Goal: Task Accomplishment & Management: Complete application form

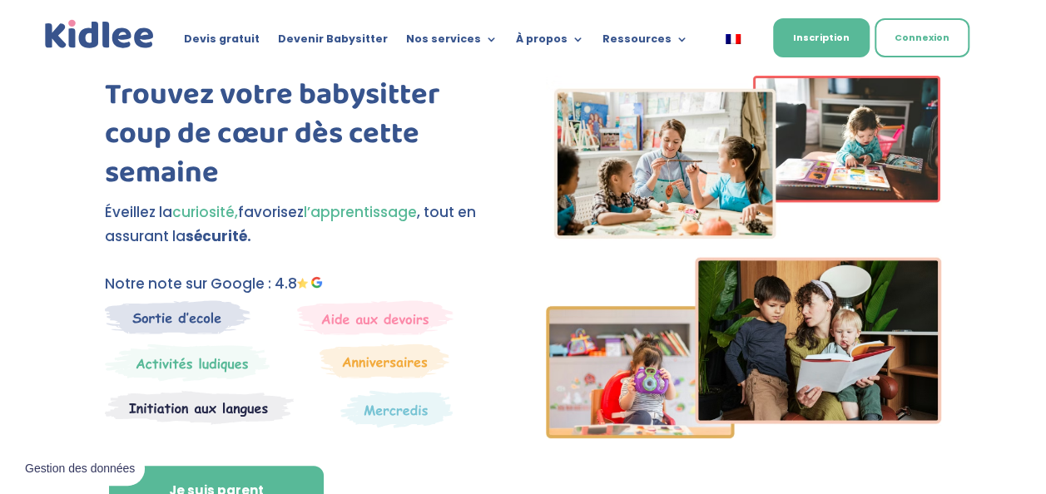
scroll to position [62, 0]
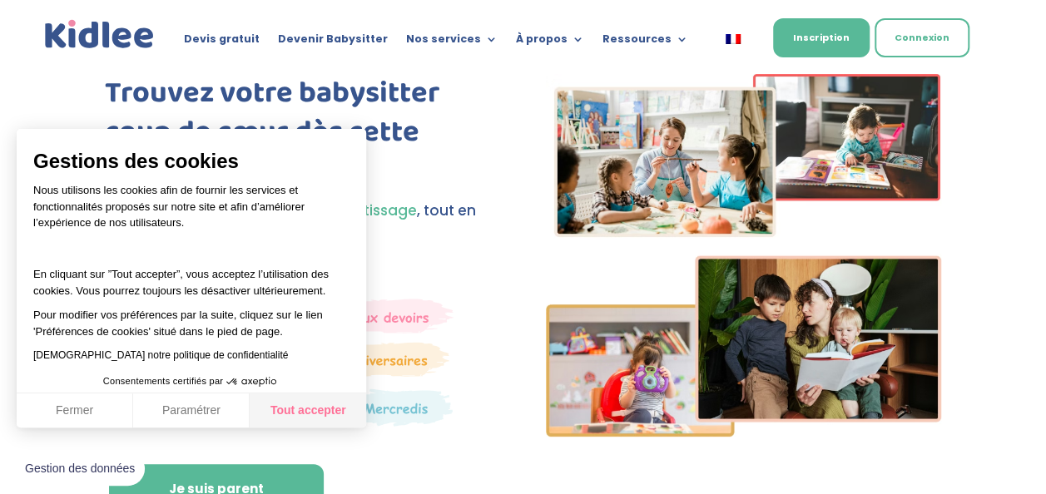
click at [292, 413] on button "Tout accepter" at bounding box center [308, 411] width 117 height 35
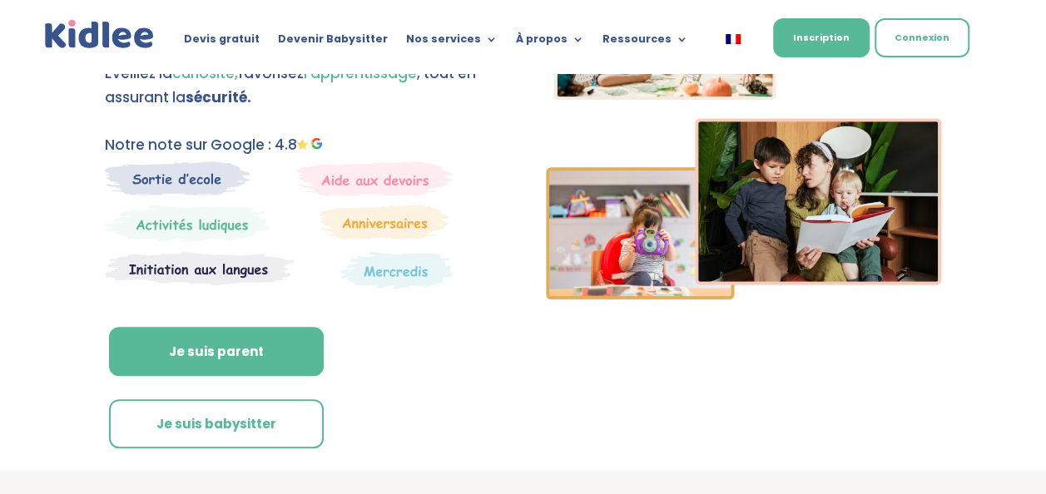
scroll to position [200, 0]
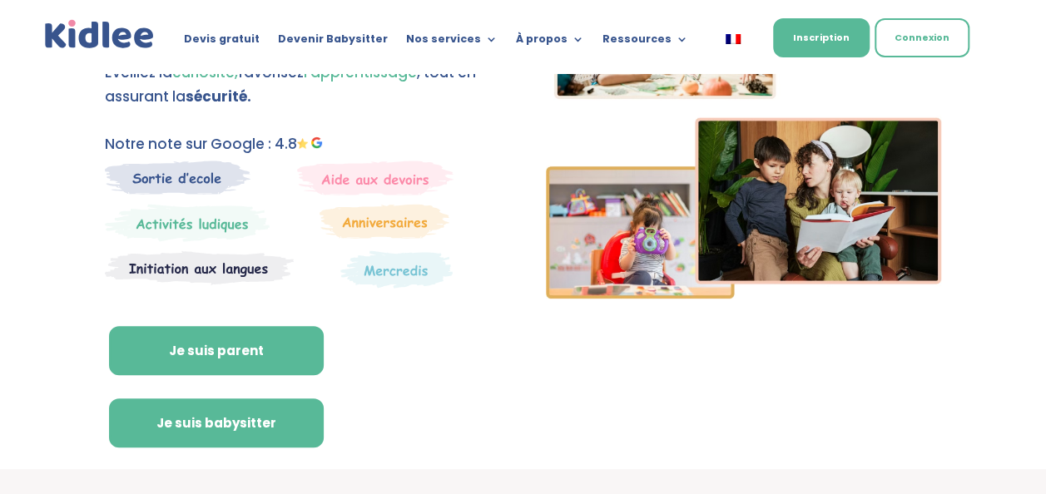
click at [272, 427] on link "Je suis babysitter" at bounding box center [216, 424] width 215 height 50
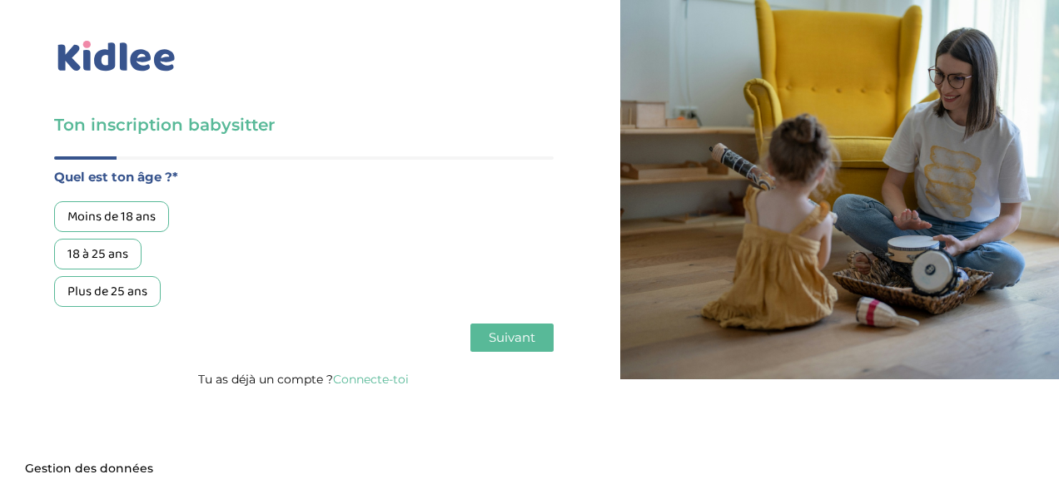
click at [130, 218] on div "Moins de 18 ans" at bounding box center [111, 216] width 115 height 31
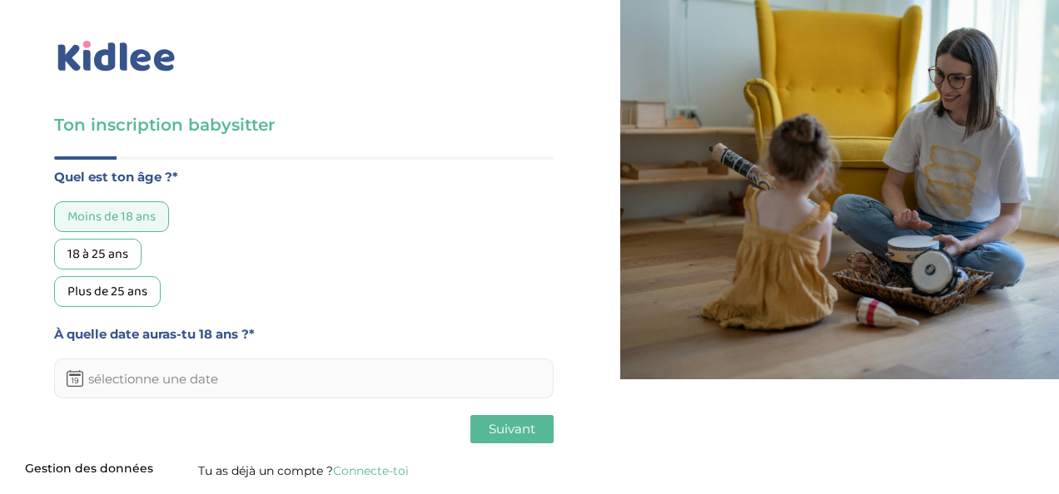
click at [416, 389] on input "text" at bounding box center [303, 379] width 499 height 40
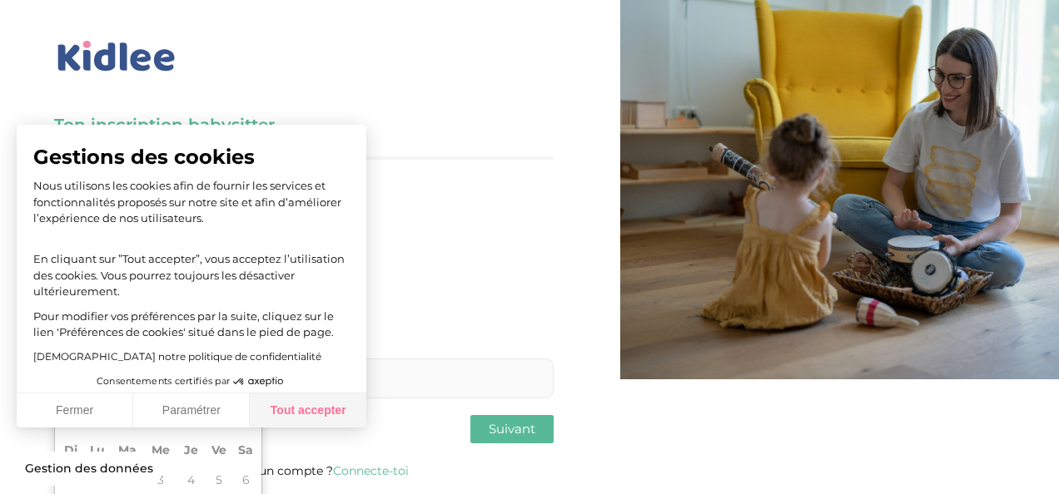
click at [286, 399] on button "Tout accepter" at bounding box center [308, 411] width 117 height 35
checkbox input "true"
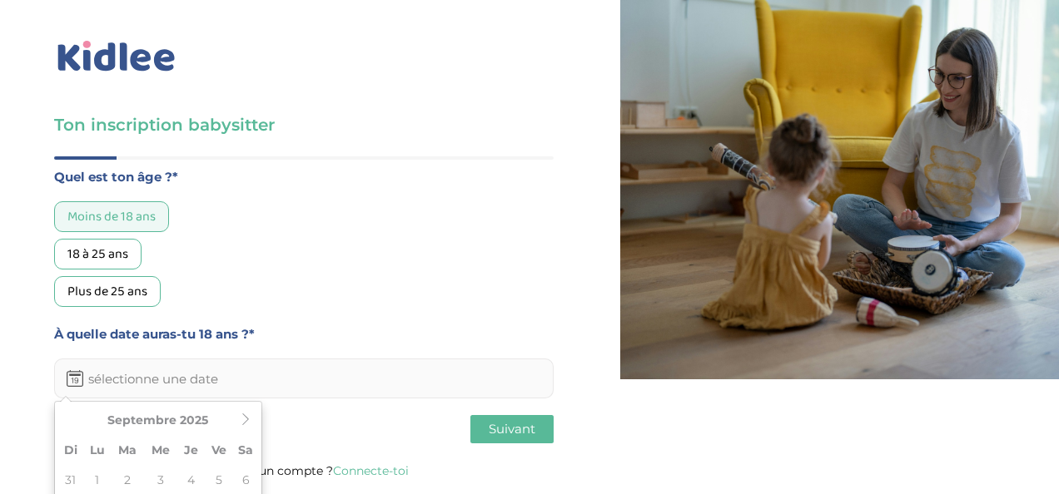
click at [270, 386] on input "text" at bounding box center [303, 379] width 499 height 40
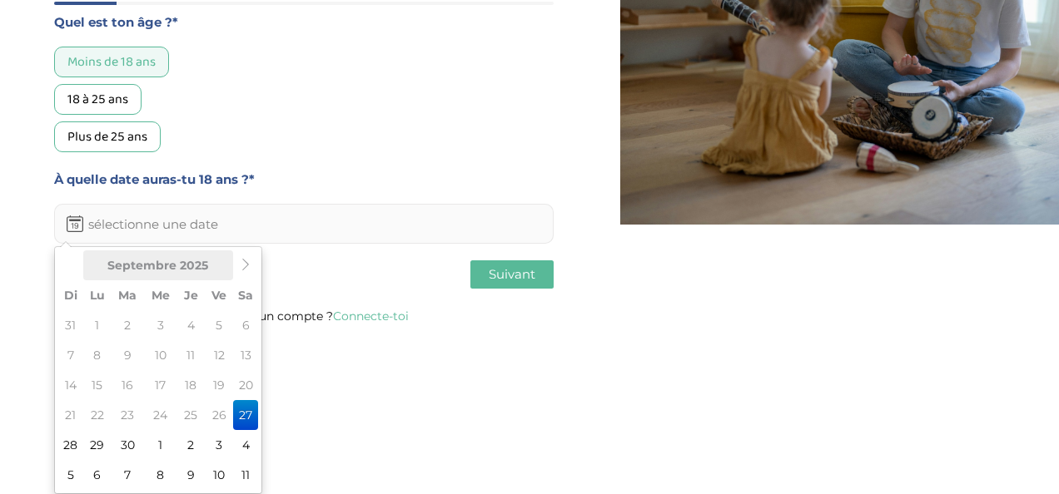
click at [195, 255] on th "Septembre 2025" at bounding box center [158, 265] width 150 height 30
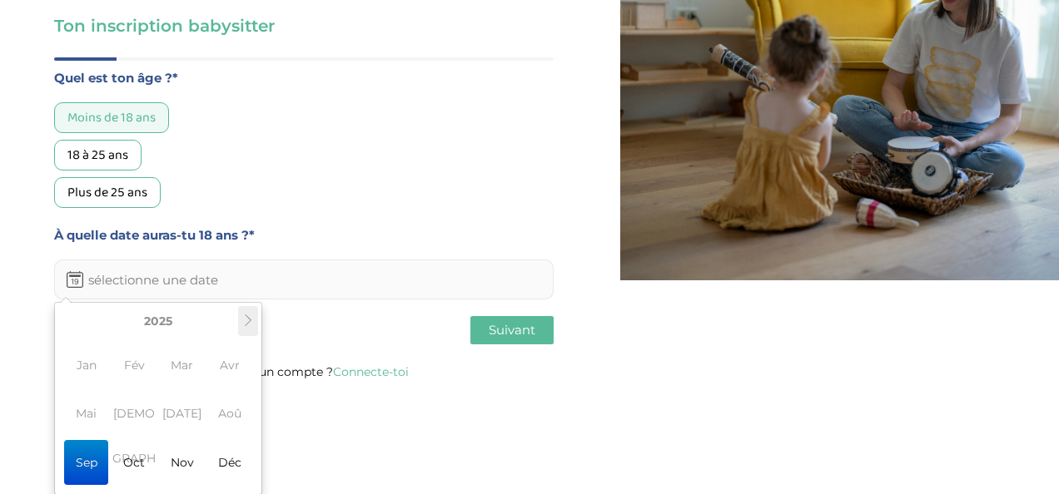
click at [255, 322] on th at bounding box center [248, 321] width 20 height 30
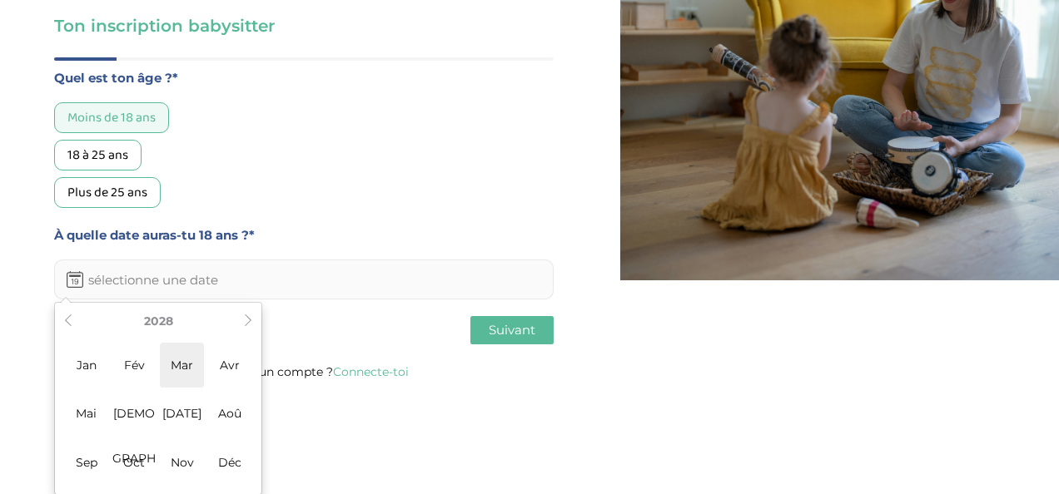
click at [171, 363] on span "Mar" at bounding box center [182, 365] width 44 height 45
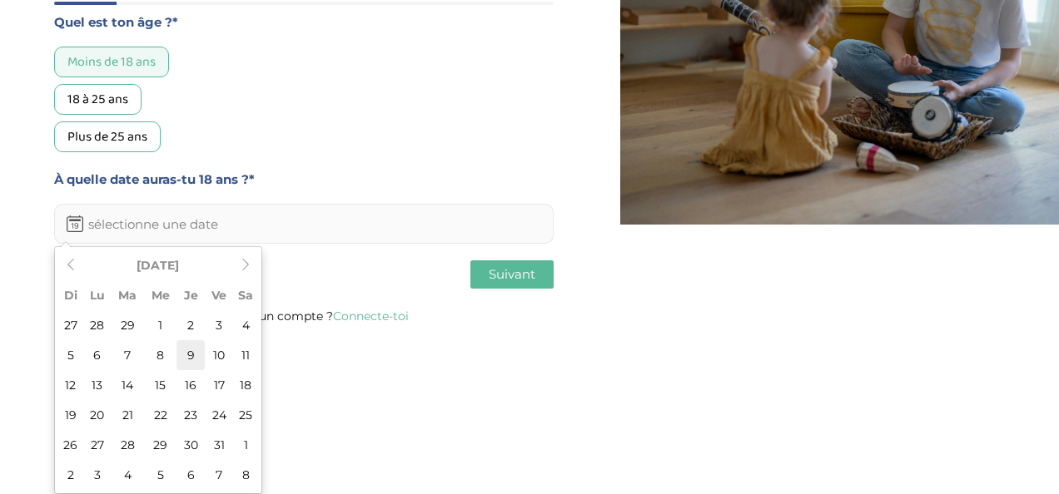
click at [190, 353] on td "9" at bounding box center [190, 355] width 28 height 30
type input "09-03-2028"
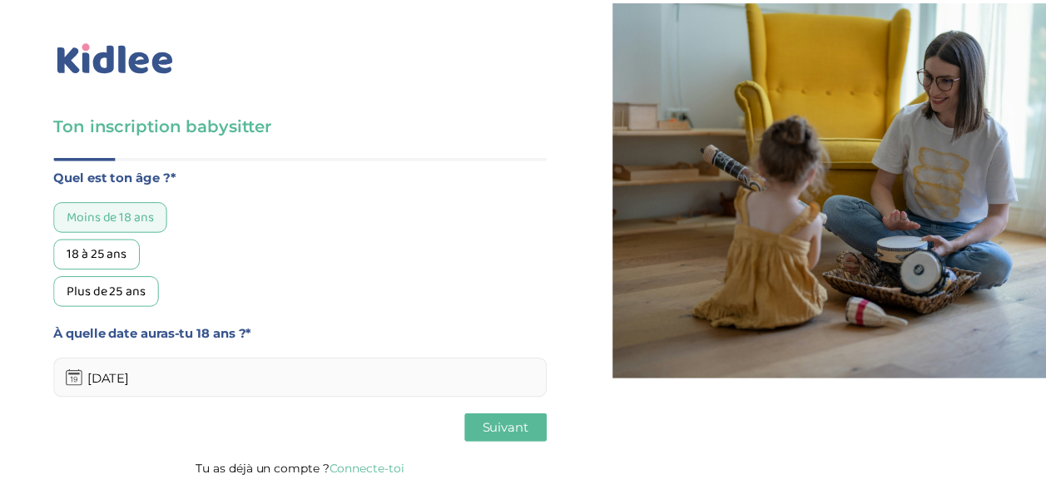
scroll to position [0, 0]
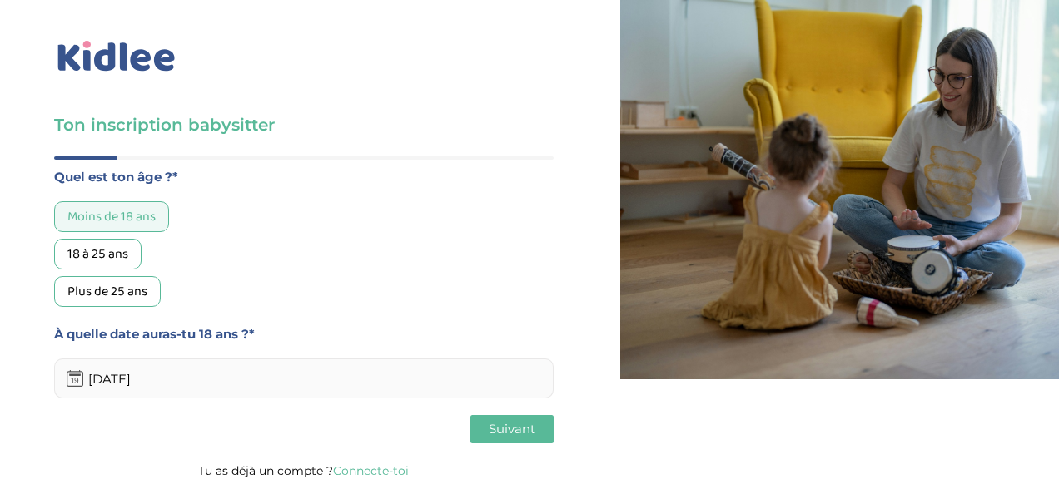
click at [513, 435] on span "Suivant" at bounding box center [512, 429] width 47 height 16
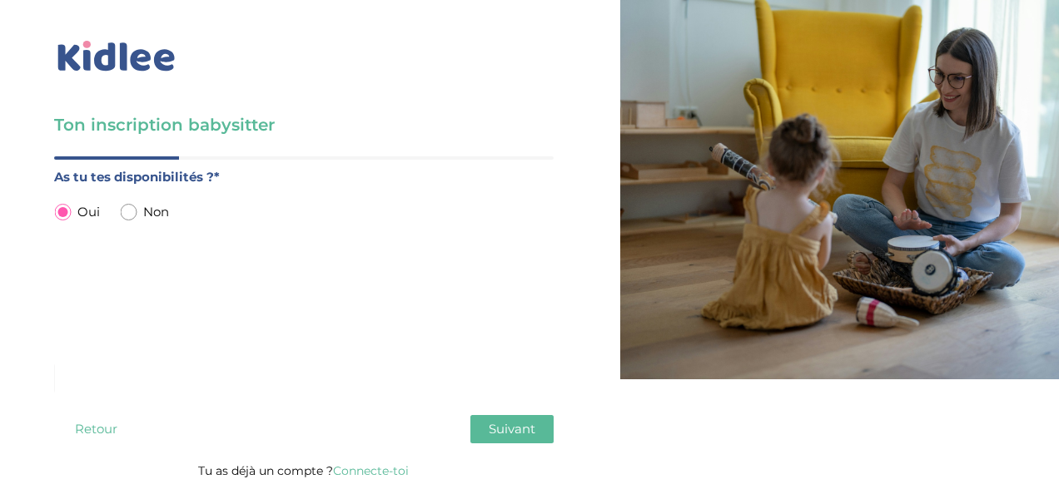
click at [495, 424] on span "Suivant" at bounding box center [512, 429] width 47 height 16
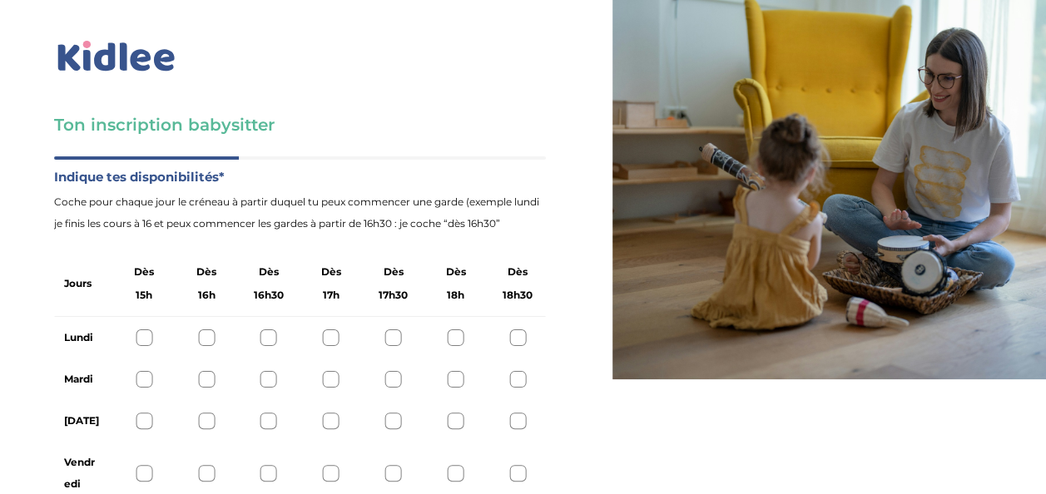
scroll to position [102, 0]
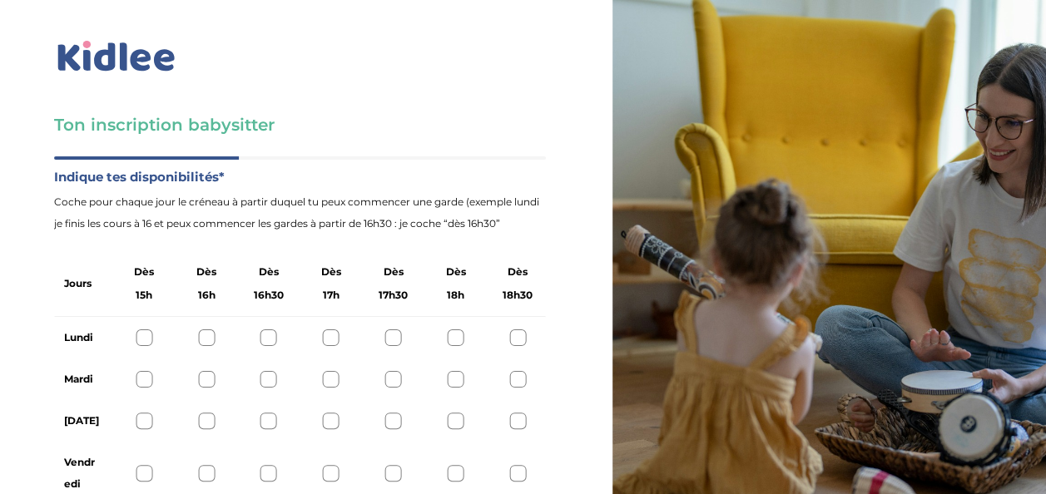
click at [271, 330] on div at bounding box center [268, 338] width 17 height 17
click at [332, 330] on div at bounding box center [331, 338] width 17 height 17
click at [267, 330] on div at bounding box center [268, 338] width 17 height 17
click at [391, 371] on div at bounding box center [393, 379] width 17 height 17
click at [393, 413] on div at bounding box center [393, 421] width 17 height 17
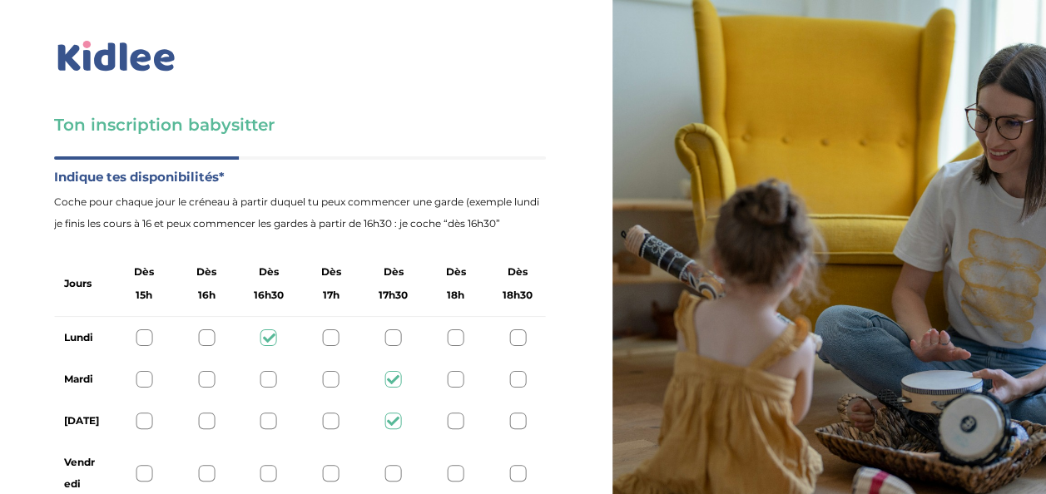
click at [270, 465] on div at bounding box center [268, 473] width 17 height 17
click at [265, 468] on icon at bounding box center [268, 474] width 12 height 12
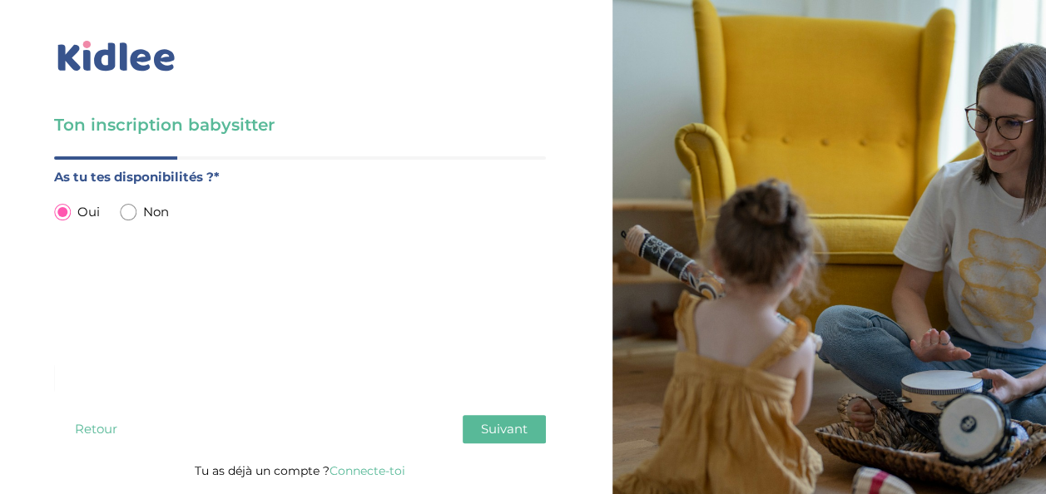
click at [125, 204] on input "radio" at bounding box center [128, 212] width 17 height 17
radio input "true"
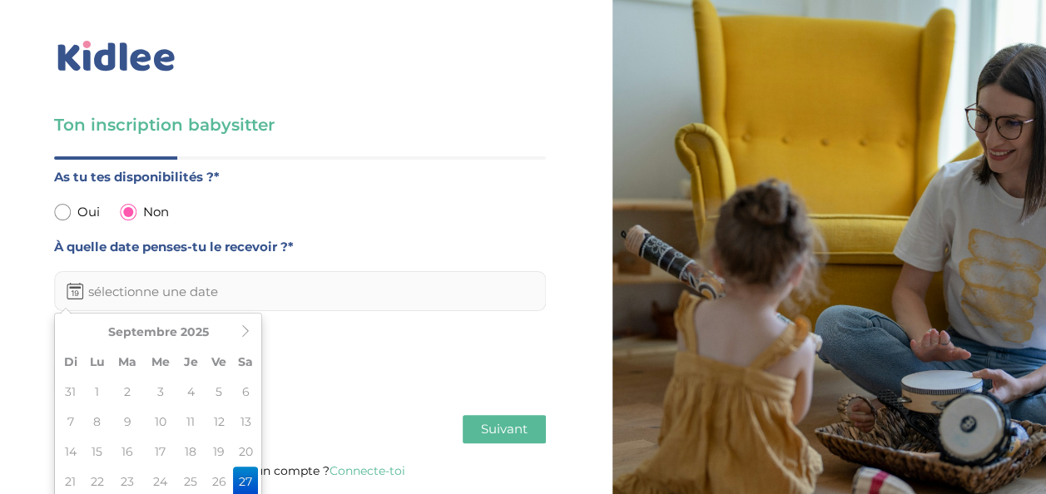
click at [343, 271] on input "text" at bounding box center [300, 291] width 492 height 40
click at [60, 204] on input "radio" at bounding box center [62, 212] width 17 height 17
radio input "true"
radio input "false"
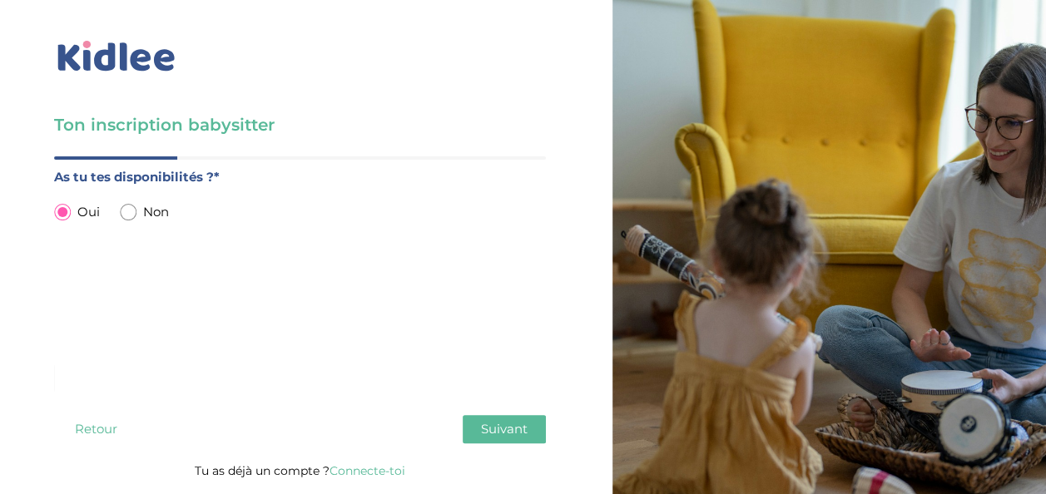
click at [506, 421] on span "Suivant" at bounding box center [504, 429] width 47 height 16
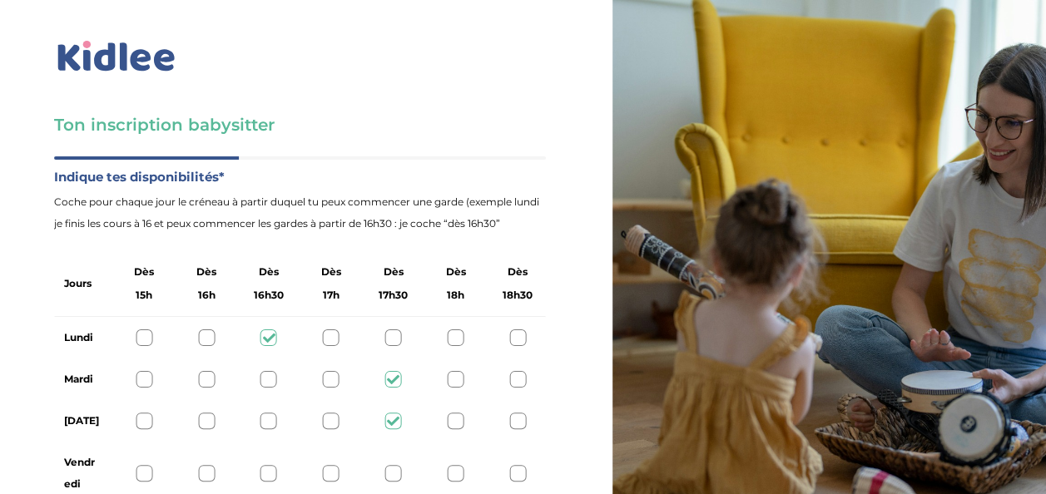
click at [146, 465] on div at bounding box center [144, 473] width 17 height 17
click at [210, 465] on div at bounding box center [206, 473] width 17 height 17
click at [141, 465] on div at bounding box center [144, 473] width 17 height 17
click at [269, 413] on div at bounding box center [268, 421] width 17 height 17
click at [205, 330] on div at bounding box center [206, 338] width 17 height 17
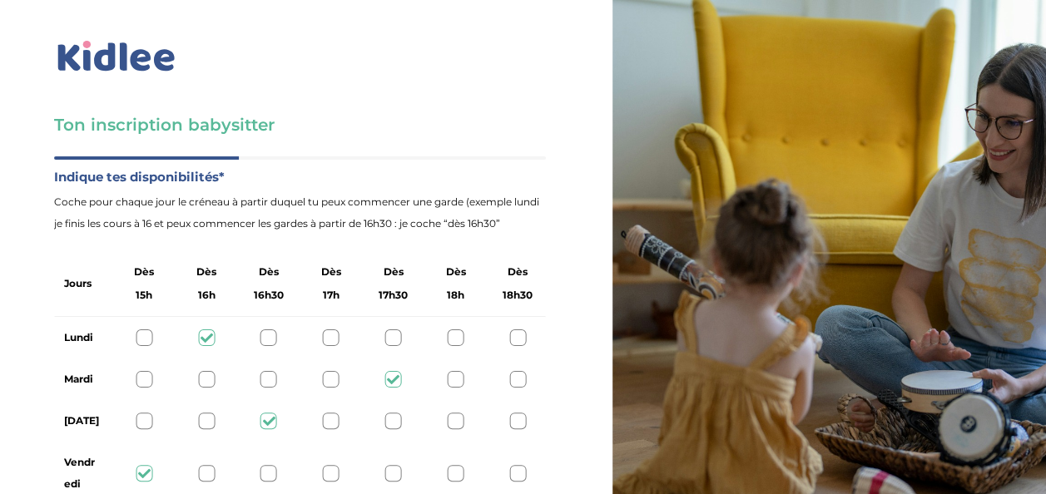
click at [265, 330] on div at bounding box center [268, 338] width 17 height 17
click at [391, 413] on div at bounding box center [393, 421] width 17 height 17
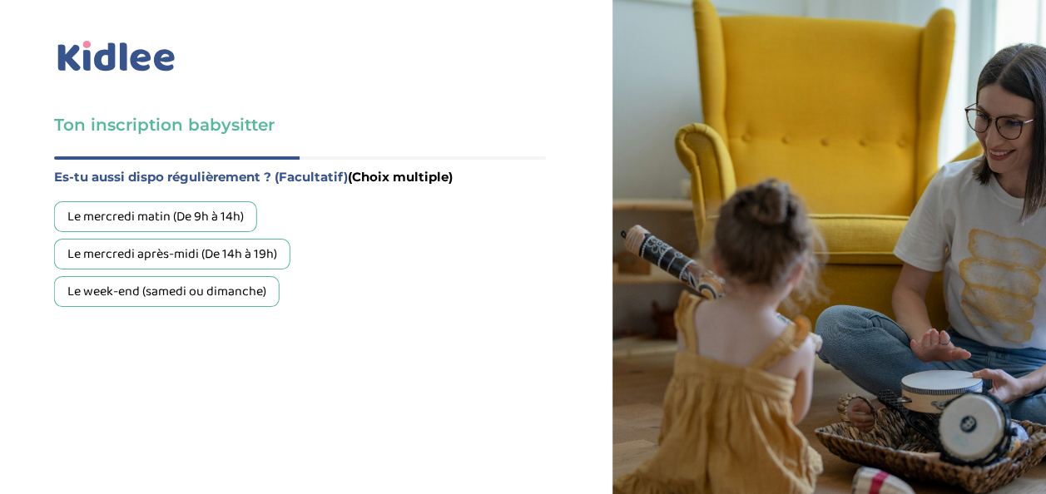
click at [258, 276] on div "Le week-end (samedi ou dimanche)" at bounding box center [167, 291] width 226 height 31
click at [257, 239] on div "Le mercredi après-midi (De 14h à 19h)" at bounding box center [172, 254] width 236 height 31
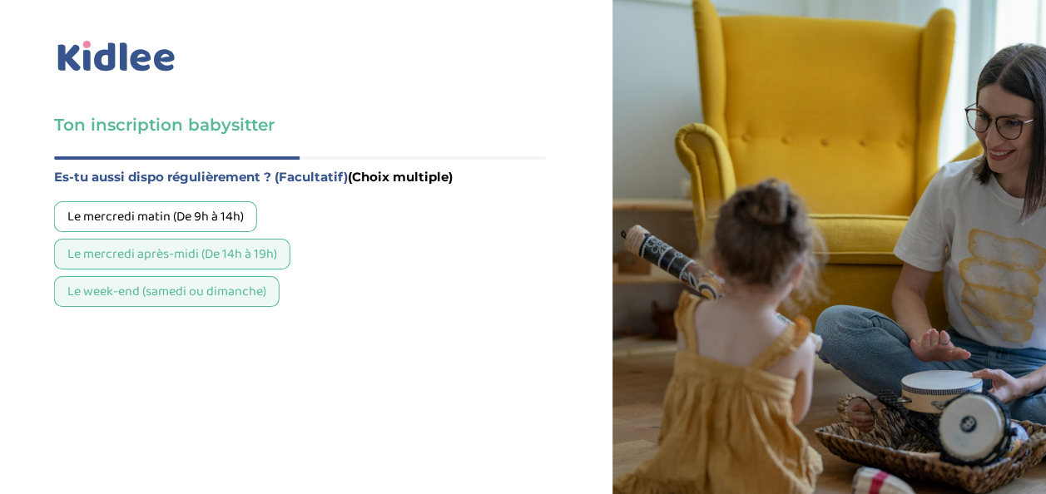
click at [275, 239] on div "Le mercredi après-midi (De 14h à 19h)" at bounding box center [172, 254] width 236 height 31
click at [233, 239] on div "Le mercredi après-midi (De 14h à 19h)" at bounding box center [172, 254] width 236 height 31
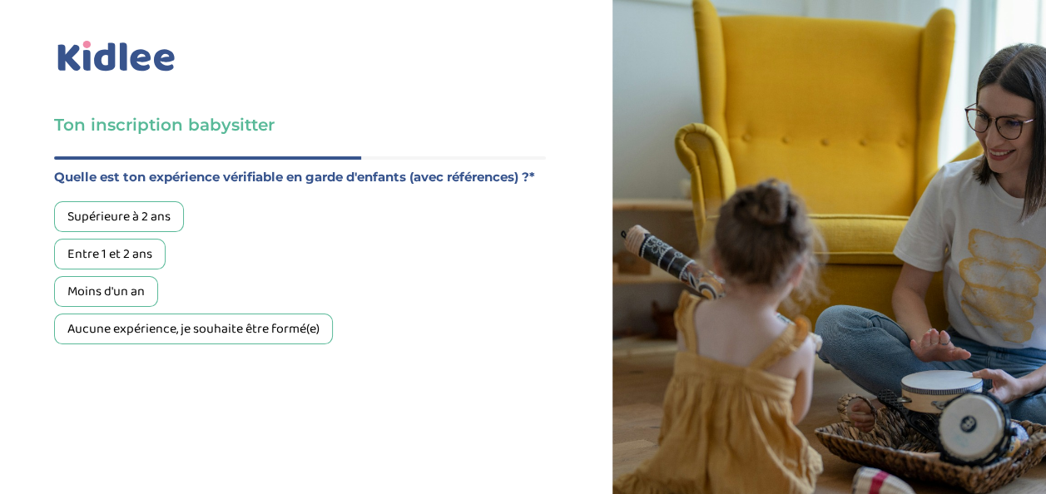
click at [136, 201] on div "Supérieure à 2 ans" at bounding box center [119, 216] width 130 height 31
click at [146, 239] on div "Entre 1 et 2 ans" at bounding box center [110, 254] width 112 height 31
drag, startPoint x: 146, startPoint y: 155, endPoint x: 142, endPoint y: 124, distance: 31.1
click at [142, 201] on div "Supérieure à 2 ans" at bounding box center [119, 216] width 130 height 31
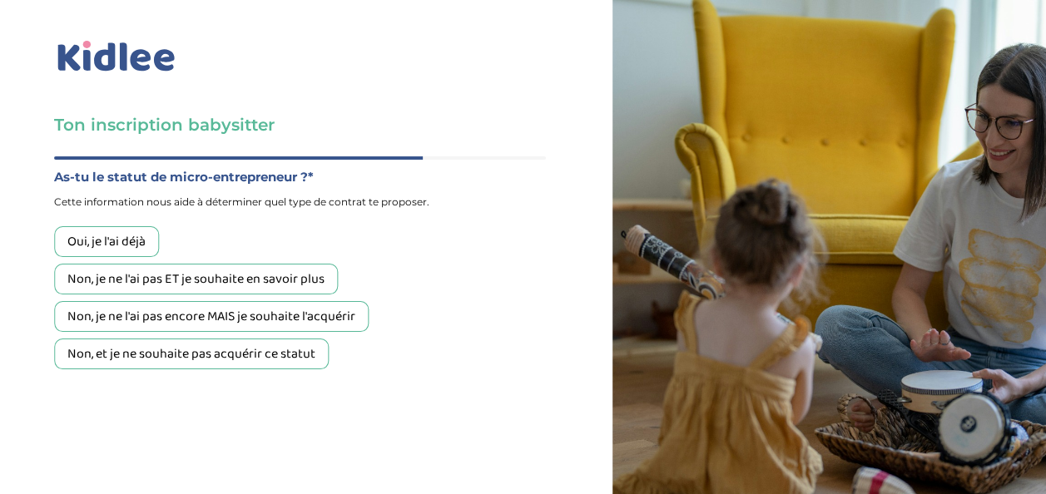
click at [209, 264] on div "Non, je ne l'ai pas ET je souhaite en savoir plus" at bounding box center [196, 279] width 284 height 31
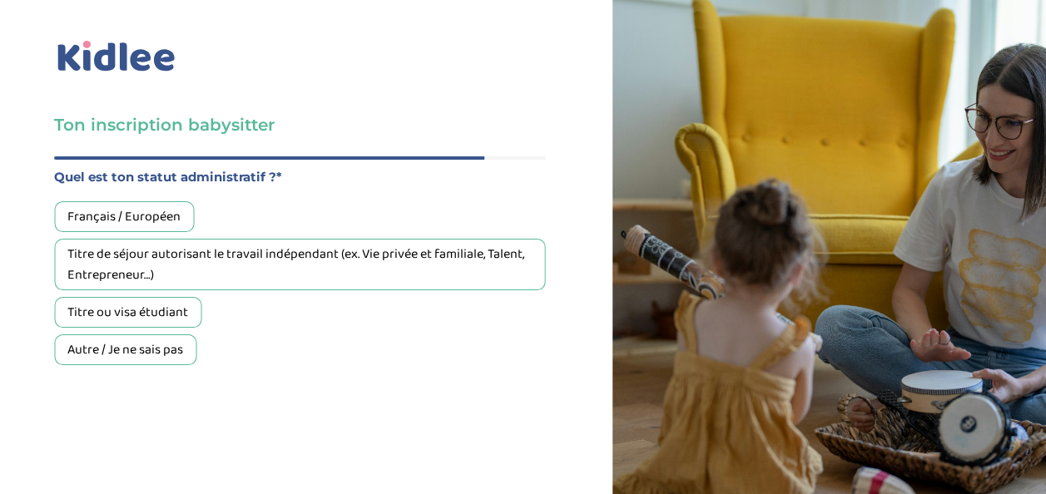
click at [170, 201] on div "Français / Européen" at bounding box center [124, 216] width 140 height 31
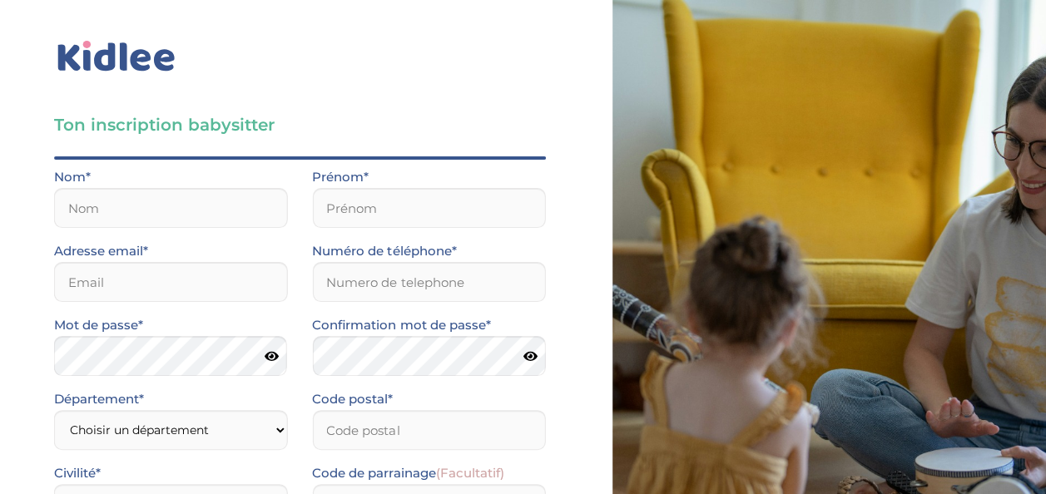
scroll to position [227, 0]
click at [0, 0] on input "Je consens à ce que les données relatives à mon compte soient traitées." at bounding box center [0, 0] width 0 height 0
click at [0, 0] on input "J’accepte sans réserve les conditions générales d’utilisation des services KIDL…" at bounding box center [0, 0] width 0 height 0
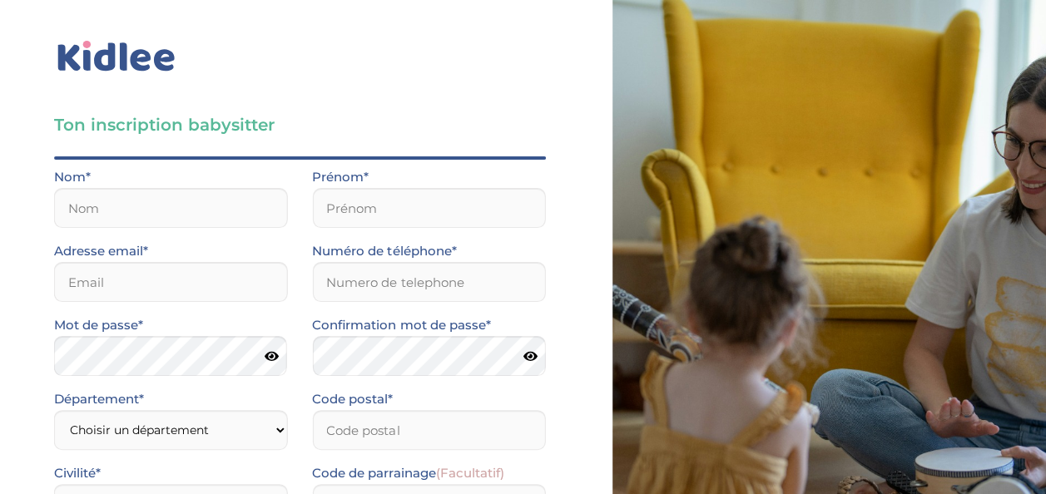
scroll to position [61, 0]
click at [201, 188] on input "text" at bounding box center [170, 208] width 233 height 40
type input "mahieu"
click at [346, 188] on input "text" at bounding box center [428, 208] width 233 height 40
type input "anouk"
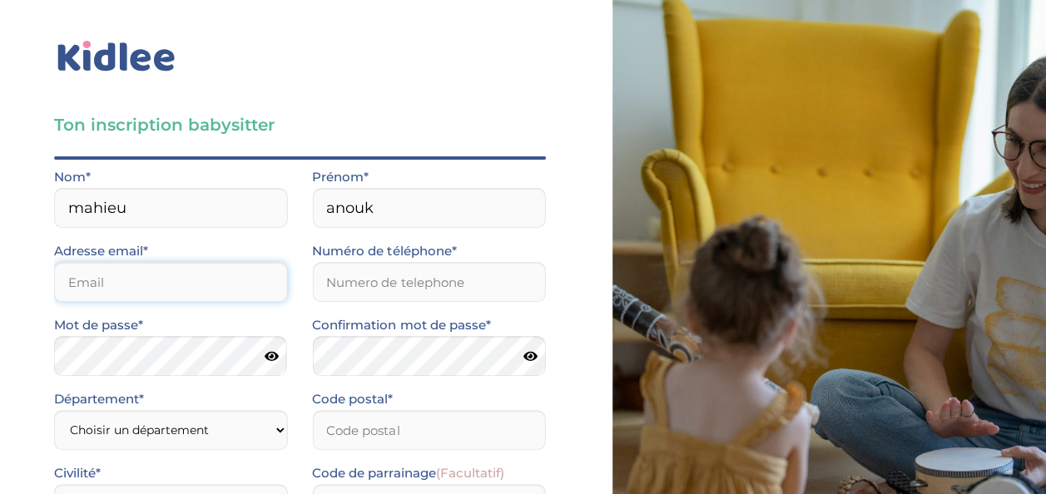
click at [236, 262] on input "email" at bounding box center [170, 282] width 233 height 40
type input "mahieucunyanouk@gmail.com"
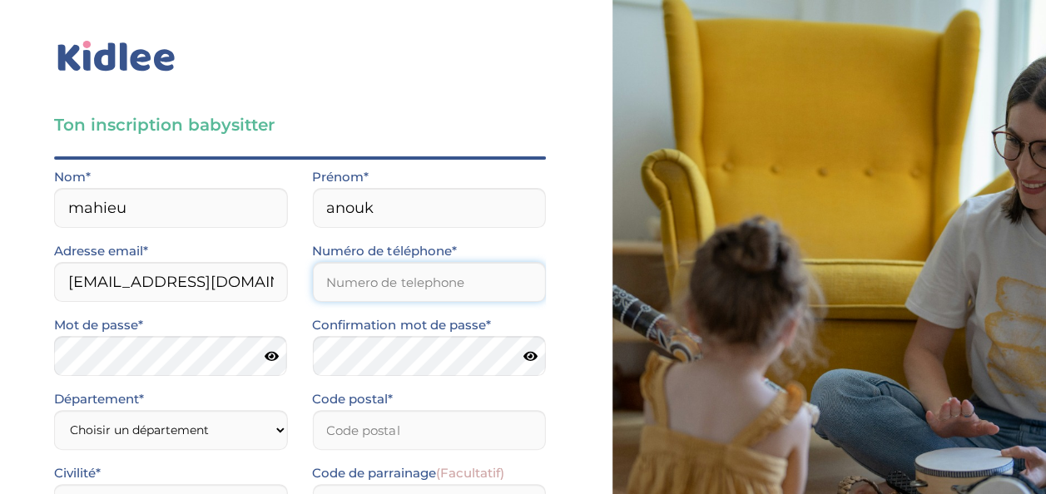
click at [426, 262] on input "Numéro de téléphone*" at bounding box center [428, 282] width 233 height 40
type input "0664317057"
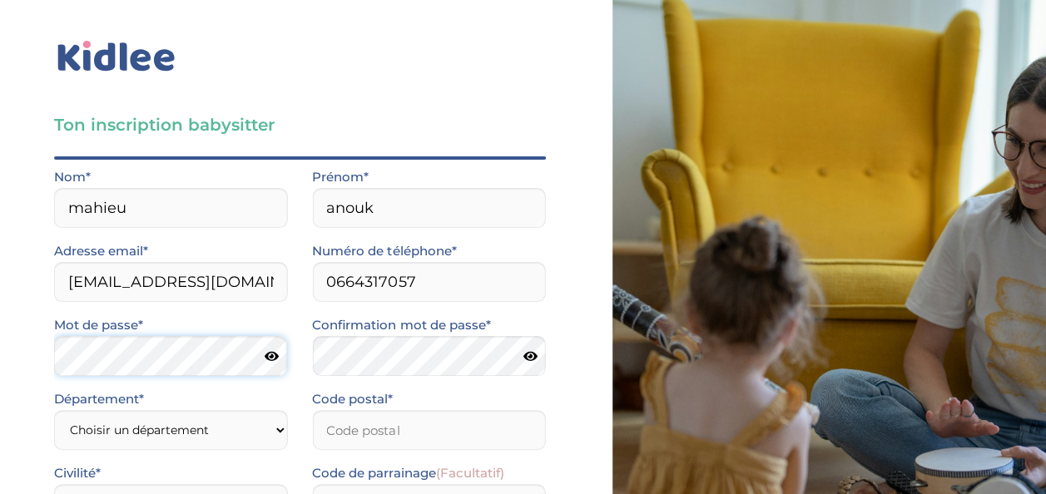
scroll to position [139, 0]
click at [251, 410] on select "Choisir un département Paris (75) Hauts-de-Seine (92) Yvelines (78) Val-de-Marn…" at bounding box center [170, 430] width 233 height 40
select select "75"
click at [54, 410] on select "Choisir un département Paris (75) Hauts-de-Seine (92) Yvelines (78) Val-de-Marn…" at bounding box center [170, 430] width 233 height 40
click at [402, 410] on input "Code postal*" at bounding box center [428, 430] width 233 height 40
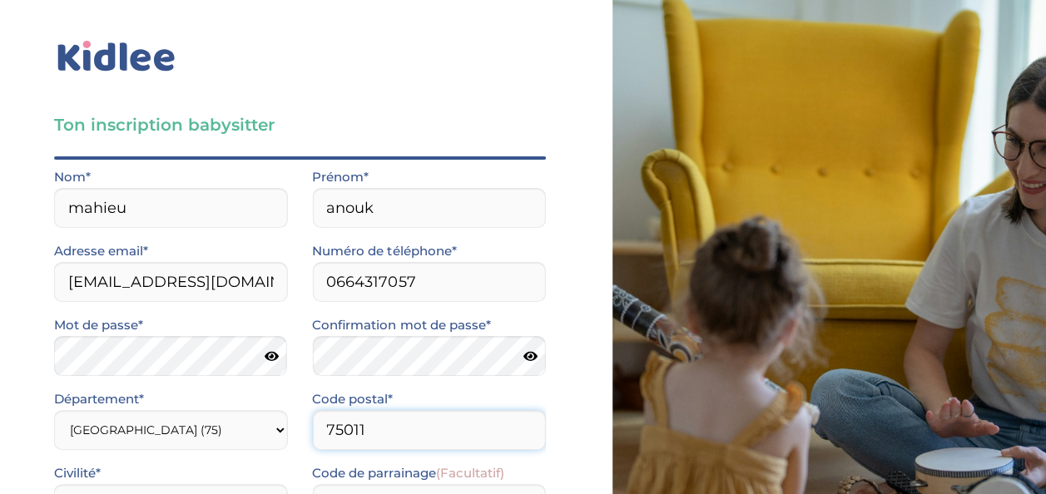
type input "75011"
select select "1"
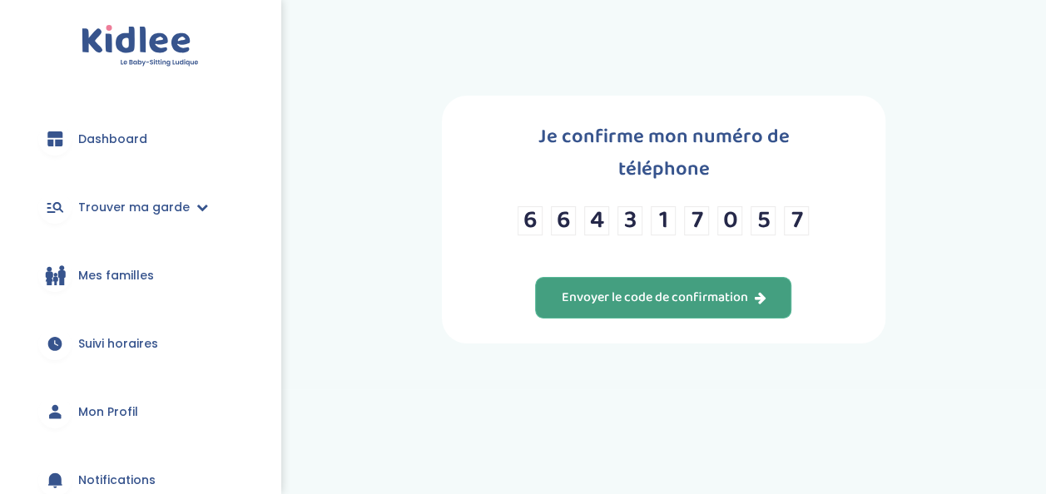
click at [611, 289] on div "Envoyer le code de confirmation" at bounding box center [663, 298] width 205 height 19
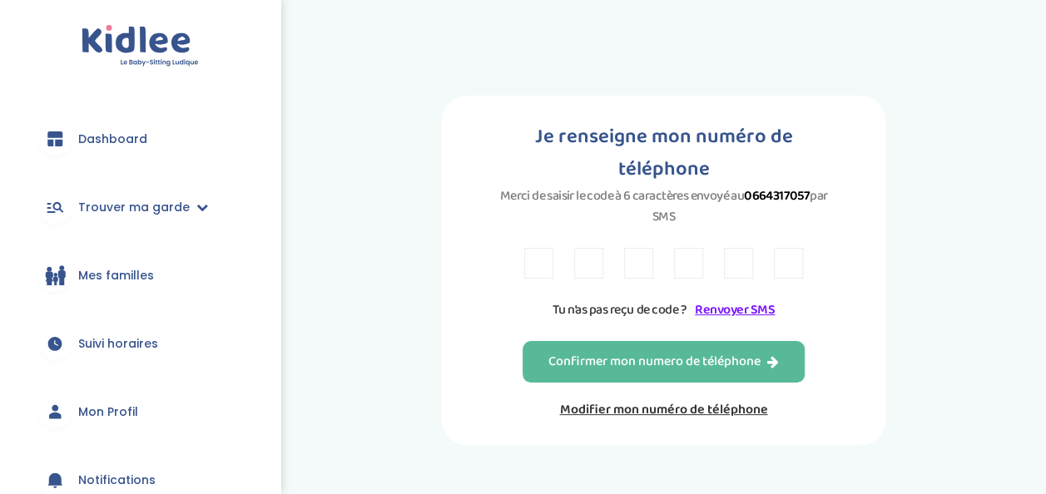
click at [543, 255] on input "text" at bounding box center [538, 263] width 29 height 31
type input "H"
type input "B"
type input "6"
type input "L"
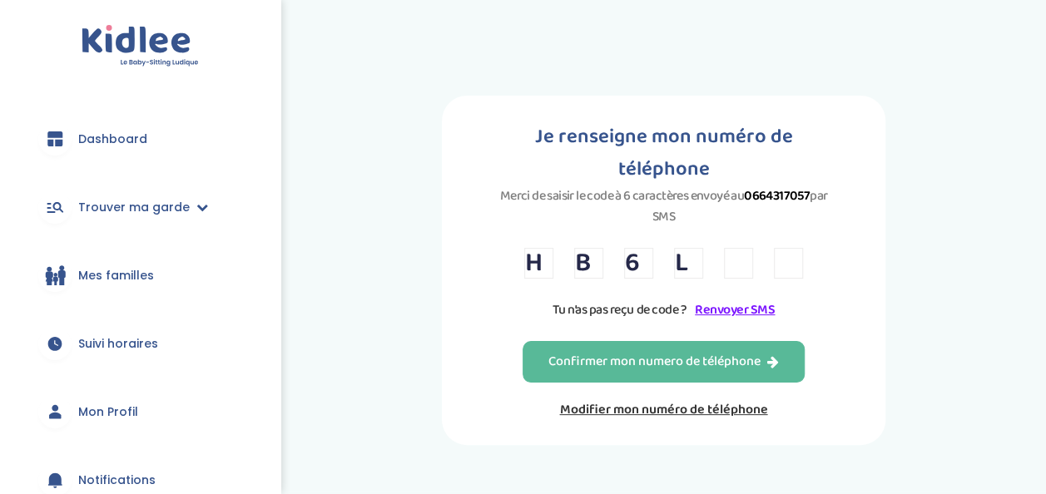
type input "J"
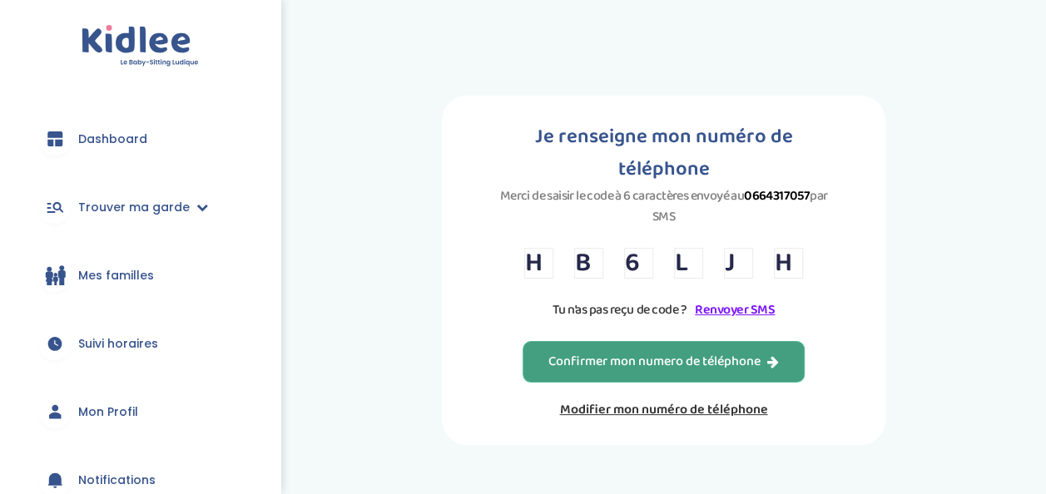
type input "H"
click at [566, 353] on div "Confirmer mon numero de téléphone" at bounding box center [663, 362] width 231 height 19
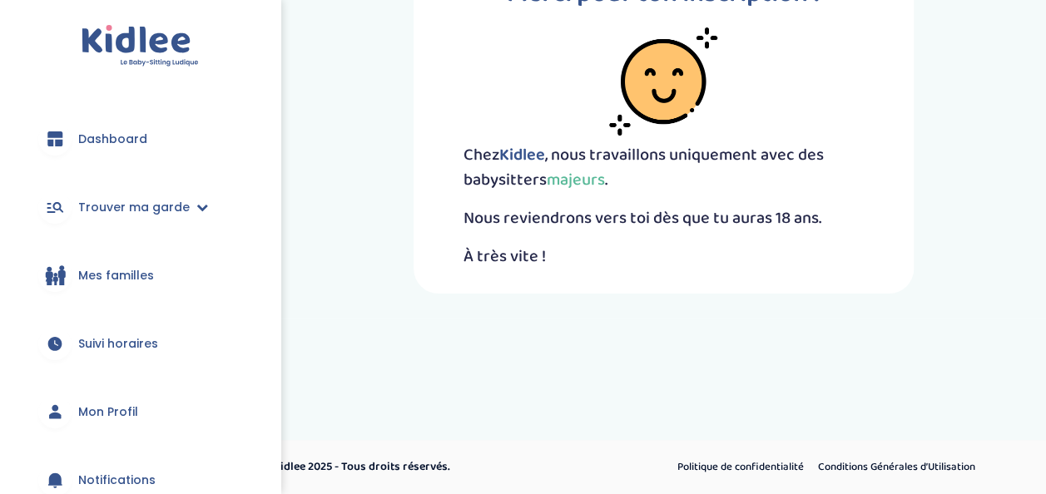
scroll to position [238, 0]
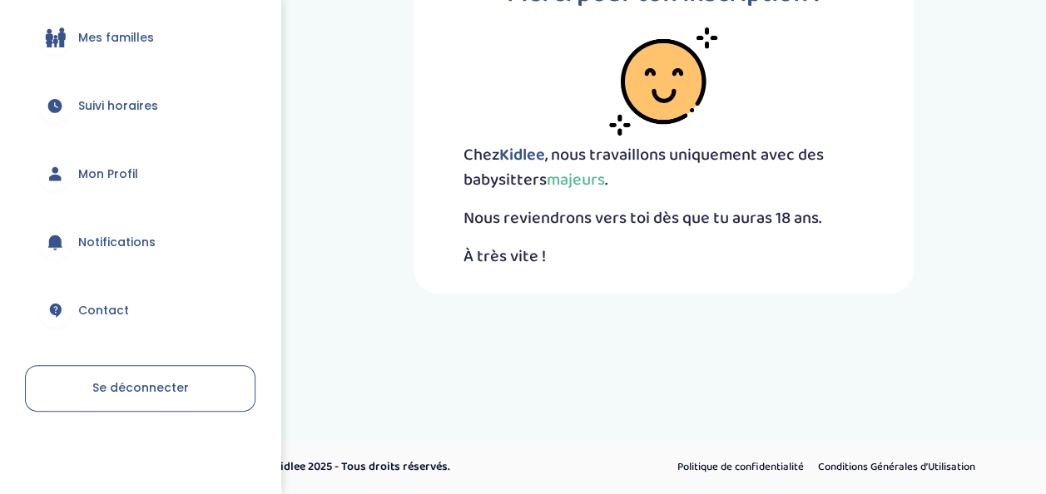
click at [114, 173] on span "Mon Profil" at bounding box center [108, 174] width 60 height 17
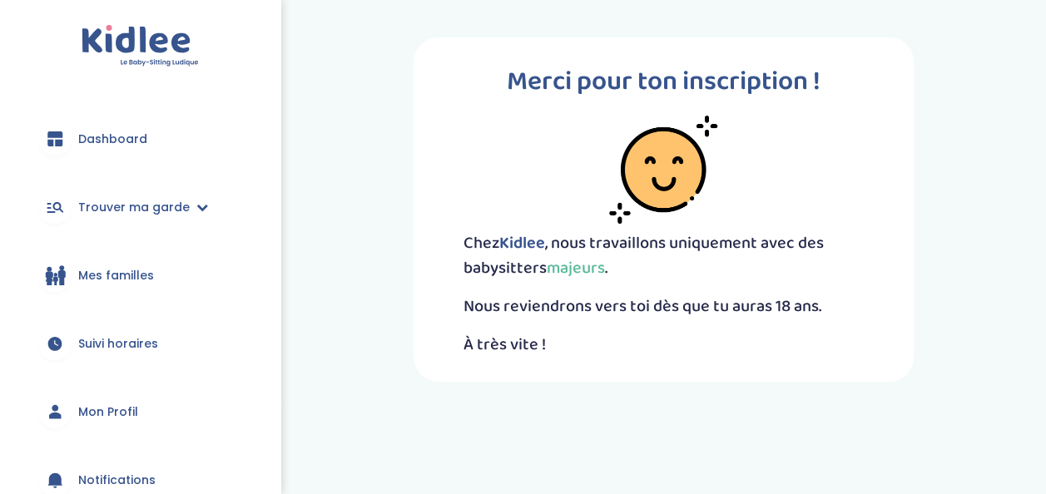
scroll to position [88, 0]
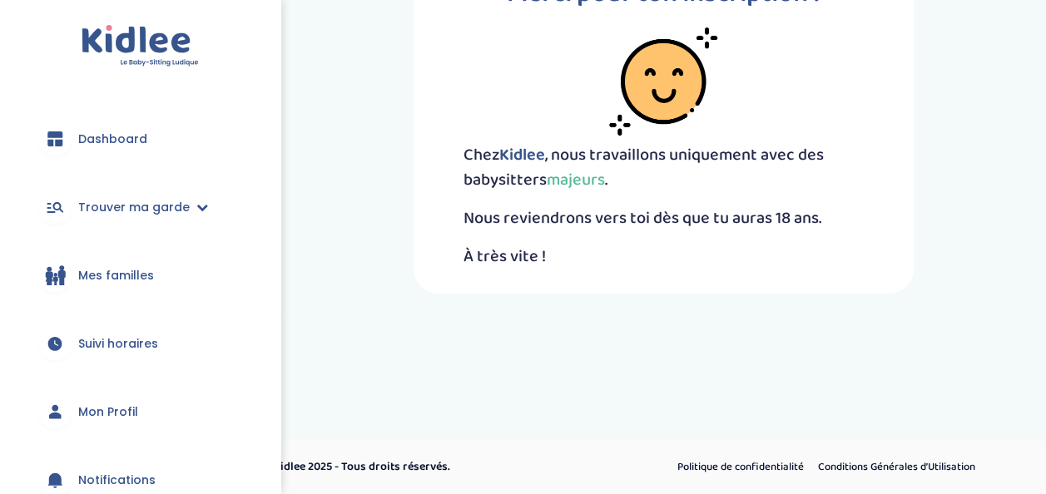
click at [122, 395] on link "Mon Profil" at bounding box center [140, 412] width 231 height 60
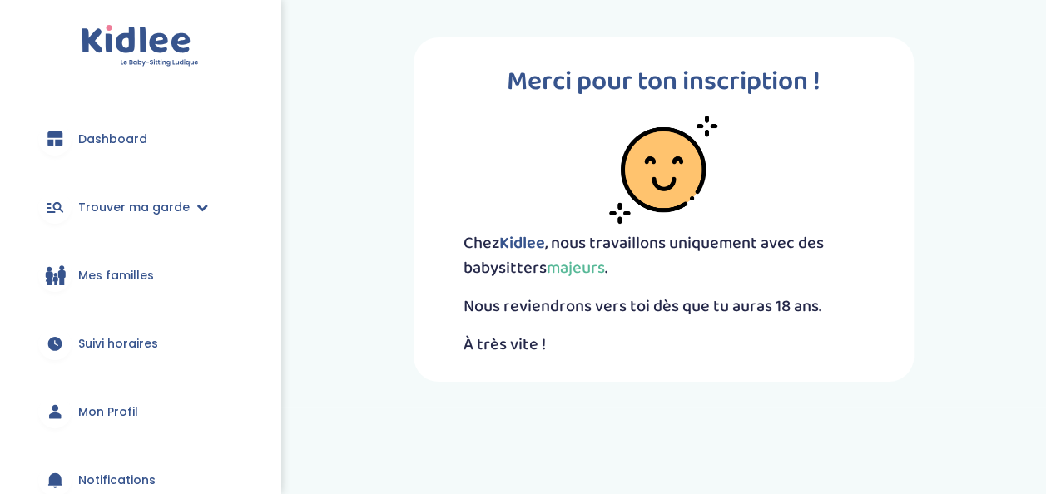
scroll to position [238, 0]
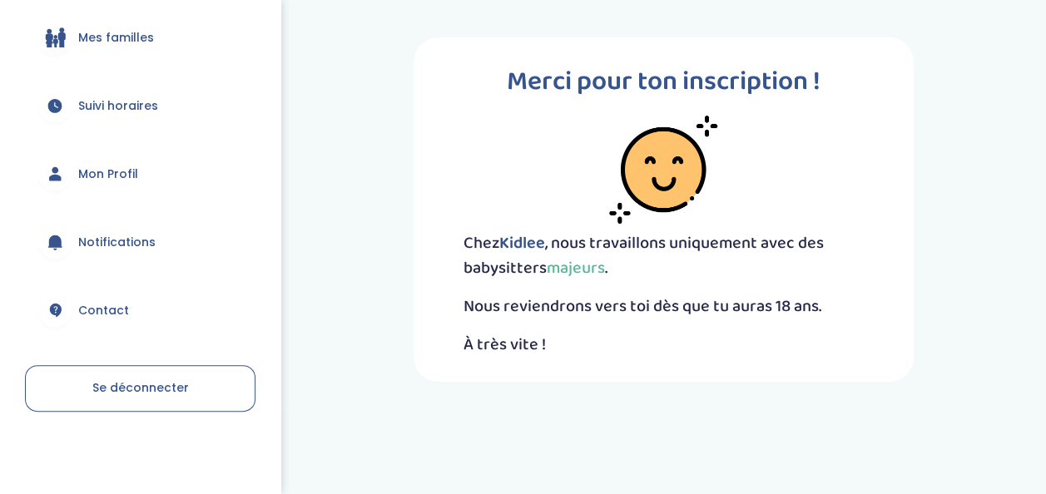
click at [161, 386] on span "Se déconnecter" at bounding box center [140, 387] width 97 height 17
